Goal: Transaction & Acquisition: Purchase product/service

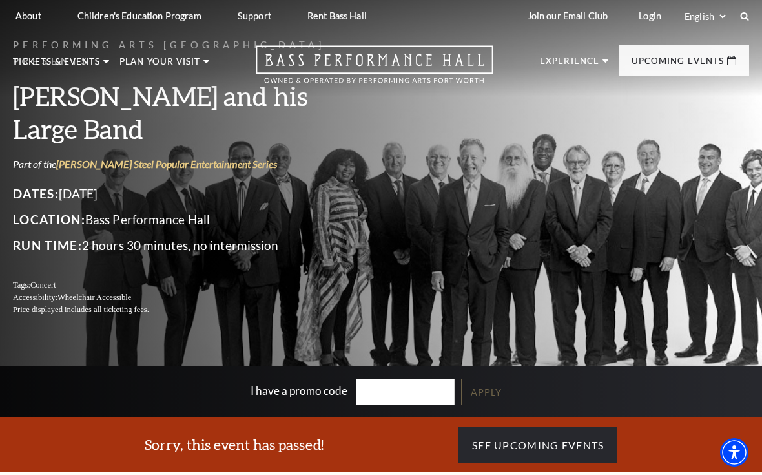
click at [251, 315] on span "View Events" at bounding box center [261, 323] width 68 height 16
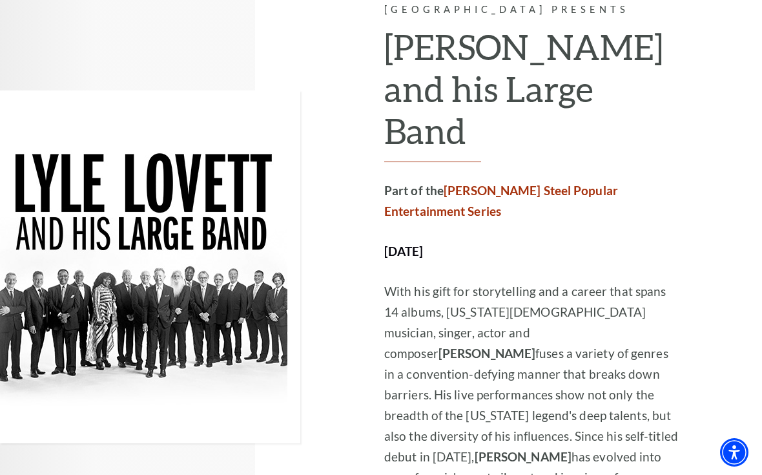
scroll to position [2108, 0]
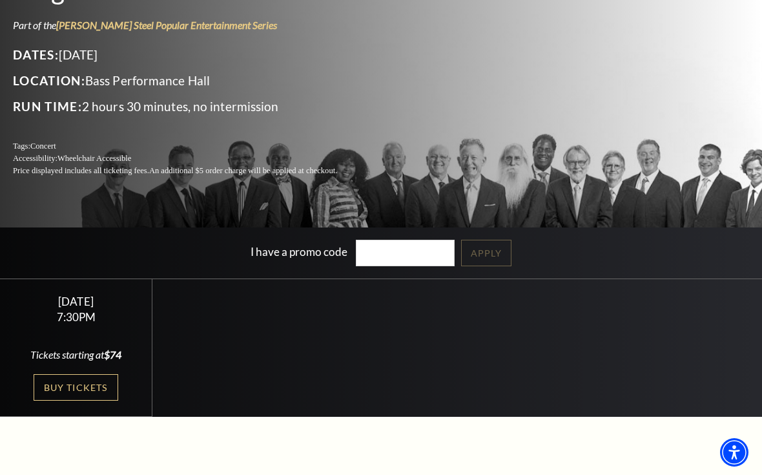
scroll to position [138, 0]
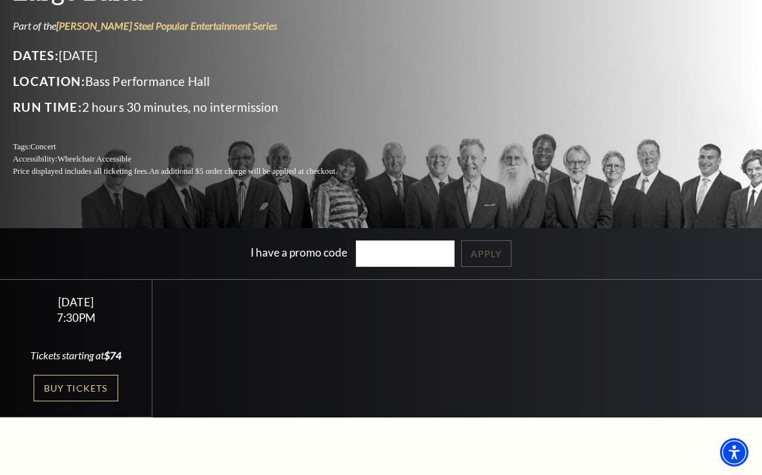
click at [67, 401] on link "Buy Tickets" at bounding box center [76, 388] width 84 height 26
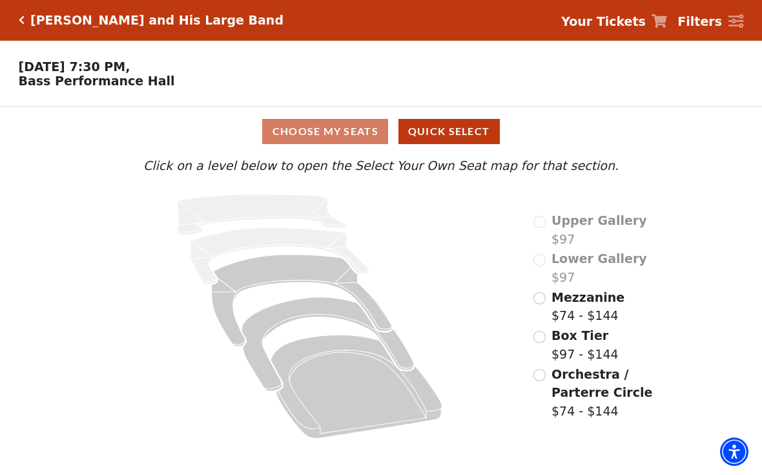
click at [129, 411] on icon at bounding box center [310, 316] width 410 height 259
click at [535, 301] on input "Mezzanine$74 - $144\a" at bounding box center [539, 299] width 12 height 12
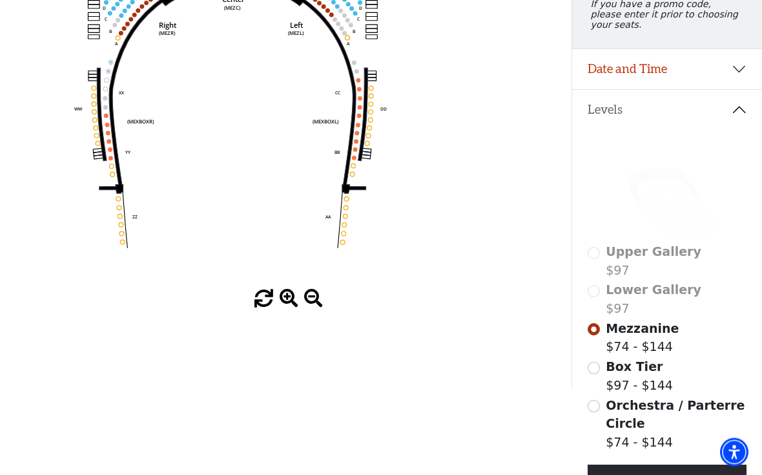
scroll to position [194, 0]
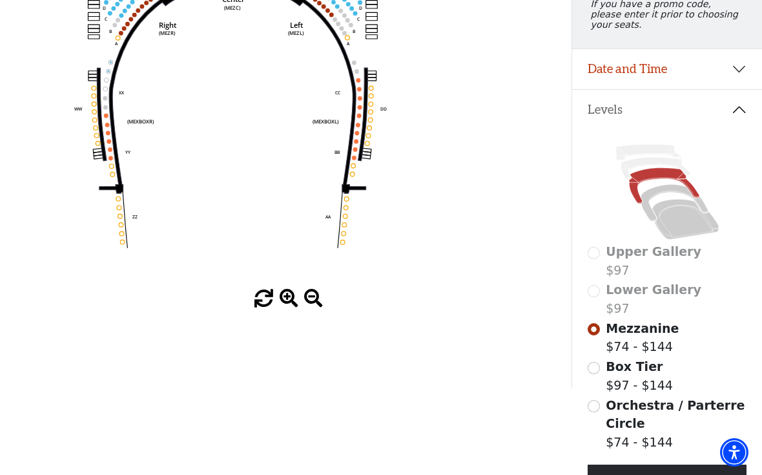
click at [590, 412] on input "Orchestra / Parterre Circle$74 - $144\a" at bounding box center [594, 406] width 12 height 12
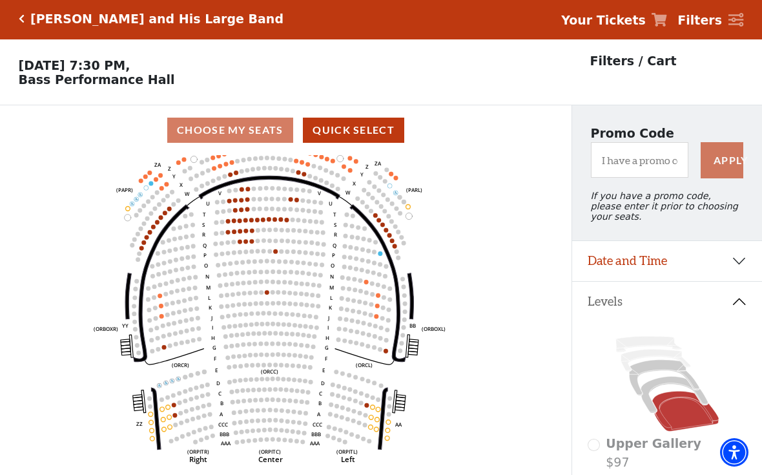
scroll to position [0, 0]
